Goal: Transaction & Acquisition: Purchase product/service

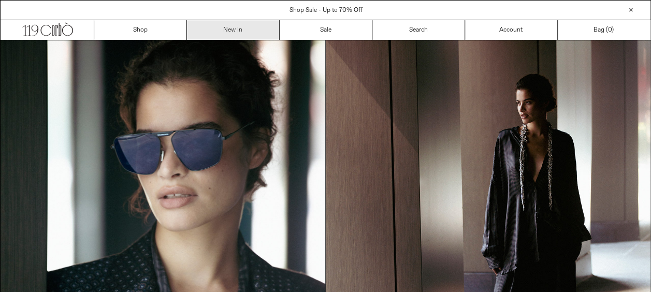
click at [225, 31] on link "New In" at bounding box center [233, 30] width 93 height 20
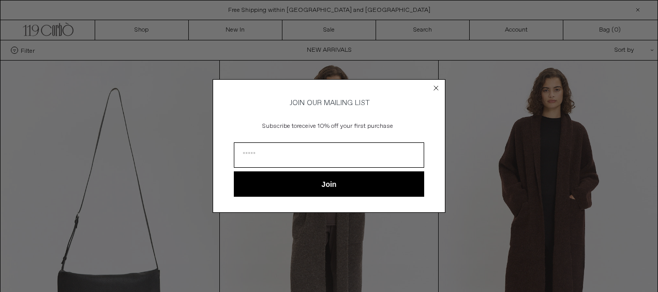
click at [439, 88] on circle "Close dialog" at bounding box center [437, 88] width 10 height 10
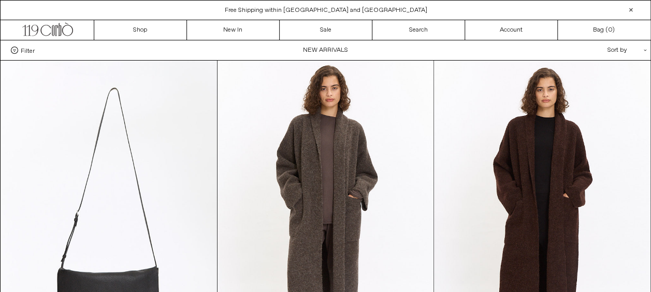
click at [322, 40] on div "Filter Designer .cls-1{fill:#231f20} Ann Demeulemeester Balenciaga Doffer Boys" at bounding box center [326, 50] width 650 height 20
click at [314, 29] on link "Sale" at bounding box center [325, 30] width 93 height 20
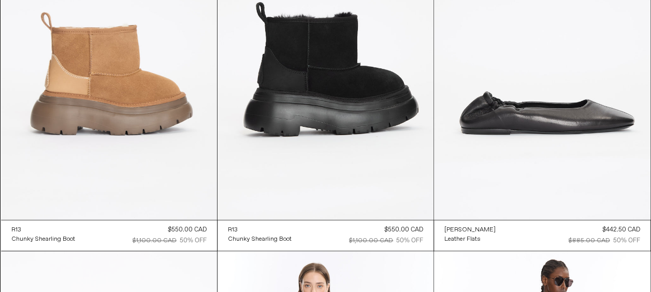
scroll to position [14392, 0]
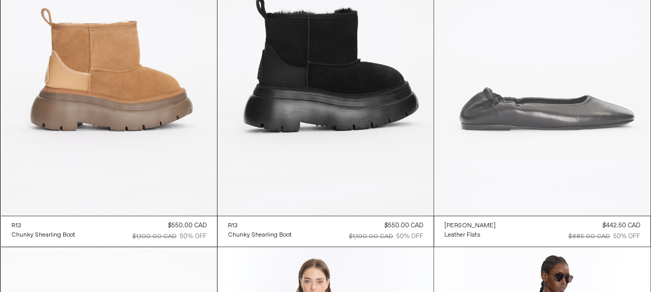
click at [537, 110] on at bounding box center [542, 53] width 216 height 324
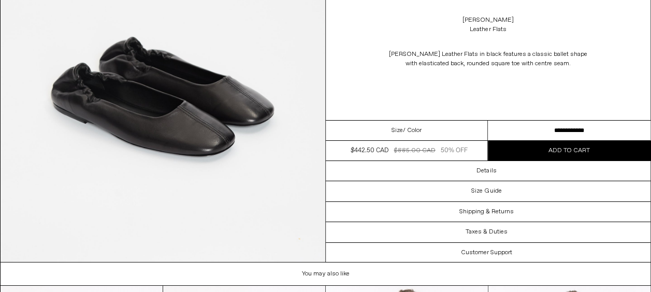
scroll to position [1828, 0]
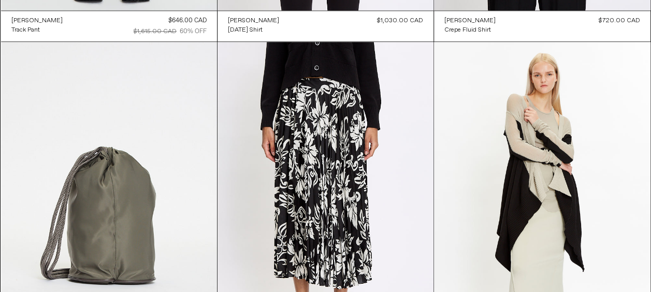
scroll to position [22229, 0]
